Goal: Task Accomplishment & Management: Use online tool/utility

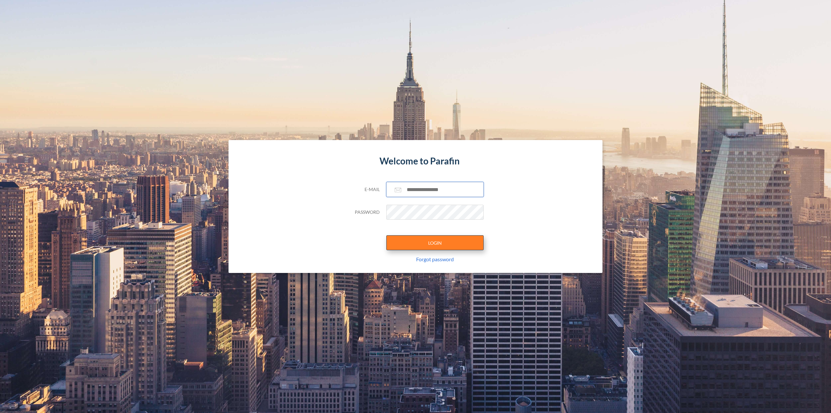
type input "**********"
click at [437, 244] on button "LOGIN" at bounding box center [434, 242] width 97 height 15
type input "**********"
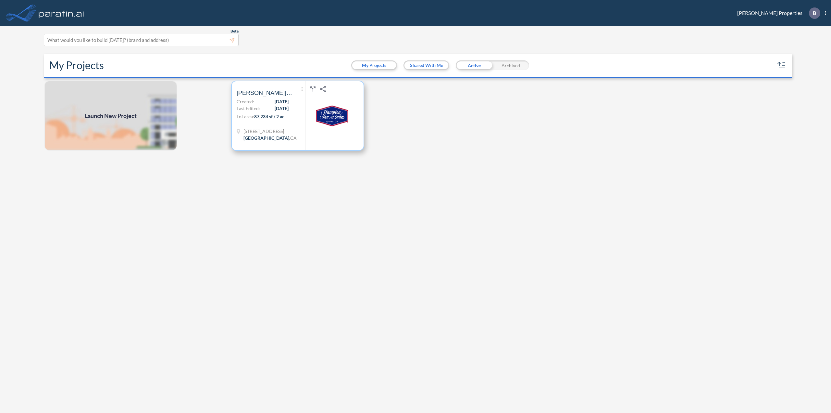
click at [301, 106] on div "Show More Created with sketchtool. Archive Reports Share a copy [PERSON_NAME] H…" at bounding box center [271, 115] width 69 height 69
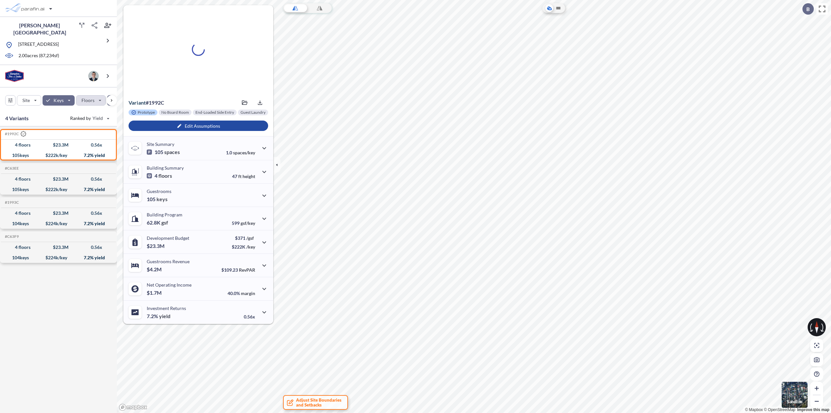
click at [99, 98] on div "button" at bounding box center [91, 100] width 30 height 10
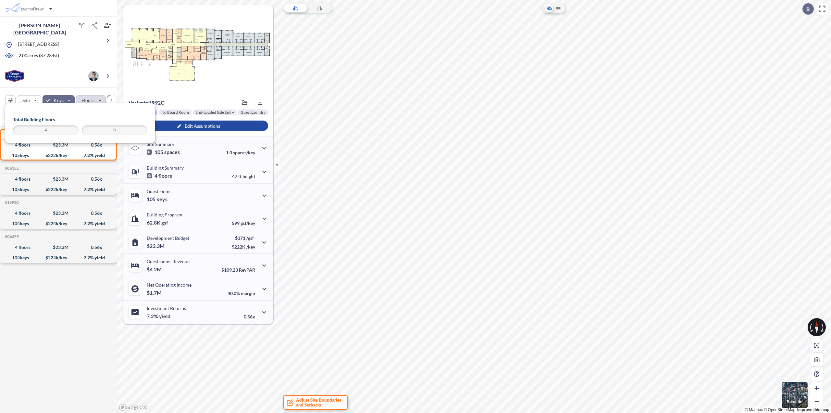
click at [57, 315] on div "#1992C .st0{fill:#fff;stroke:#000;stroke-width:35;stroke-linecap:round;stroke-m…" at bounding box center [58, 270] width 117 height 289
click at [213, 125] on div "button" at bounding box center [199, 125] width 140 height 10
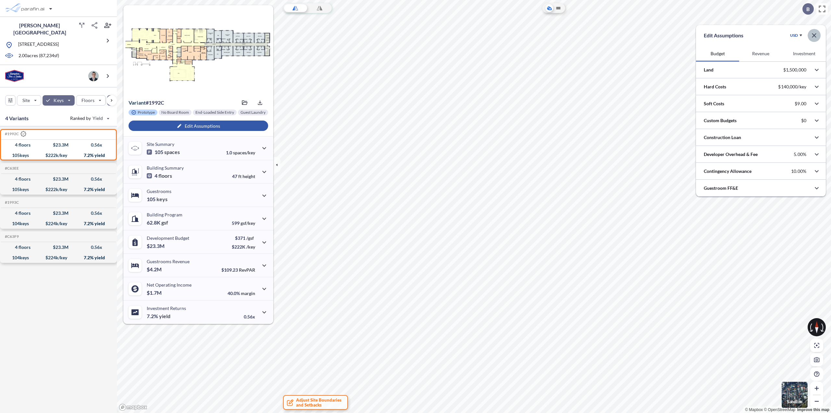
click at [813, 37] on icon "button" at bounding box center [814, 35] width 8 height 8
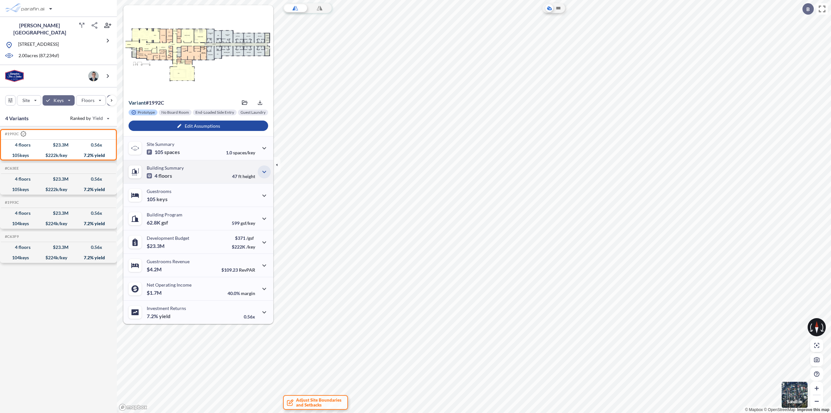
click at [263, 173] on icon "button" at bounding box center [264, 172] width 8 height 8
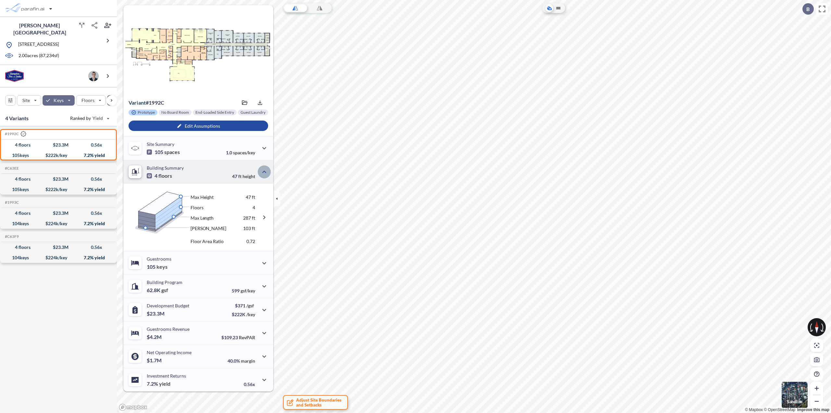
click at [263, 173] on icon "button" at bounding box center [264, 172] width 8 height 8
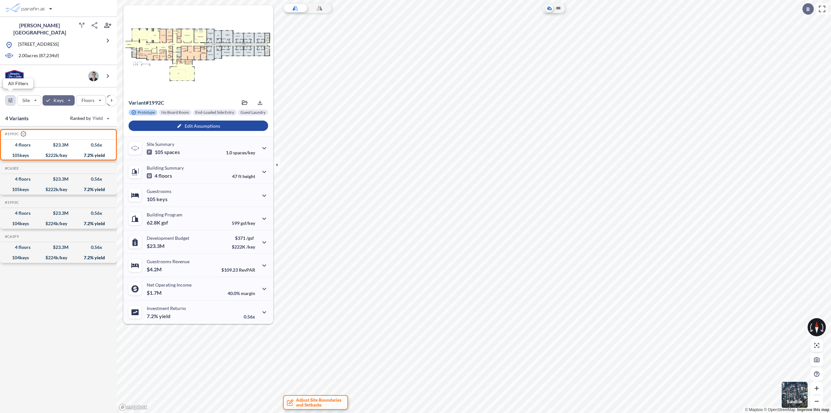
click at [10, 98] on div "button" at bounding box center [11, 100] width 10 height 10
click at [817, 70] on icon "button" at bounding box center [817, 71] width 8 height 8
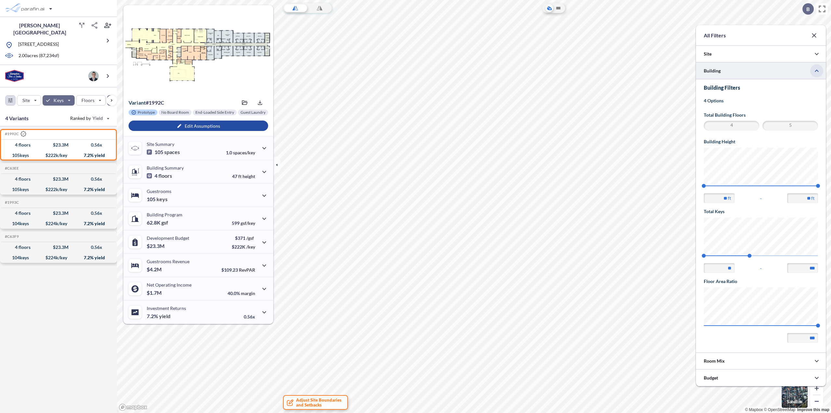
scroll to position [0, 0]
click at [817, 36] on icon "button" at bounding box center [814, 35] width 8 height 8
